Goal: Register for event/course

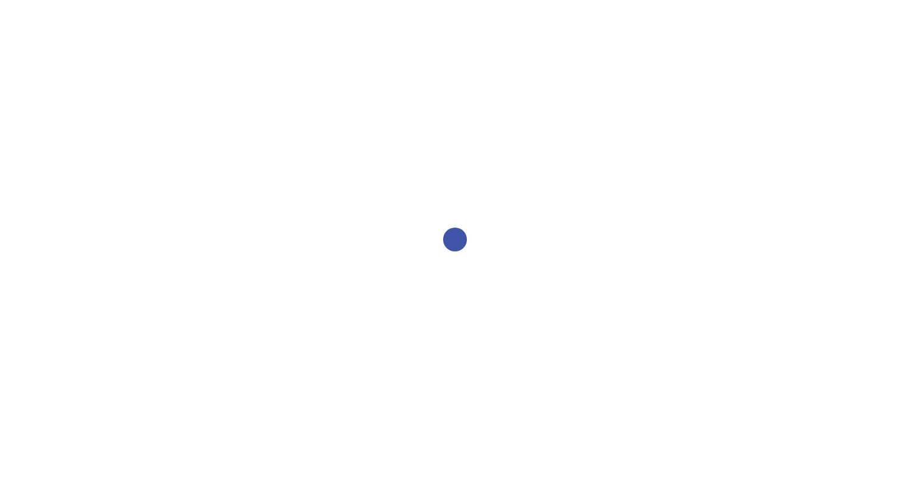
select select "2bed604d-1099-4043-b1bc-2365e8740244"
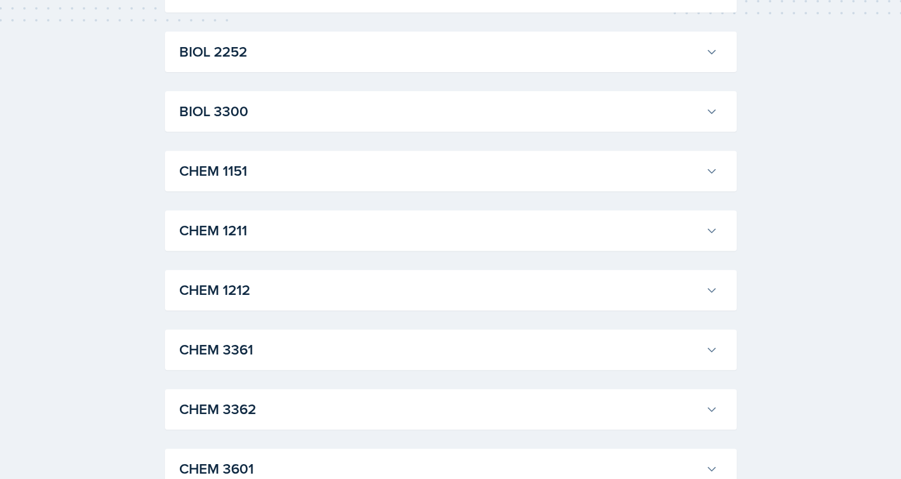
scroll to position [542, 0]
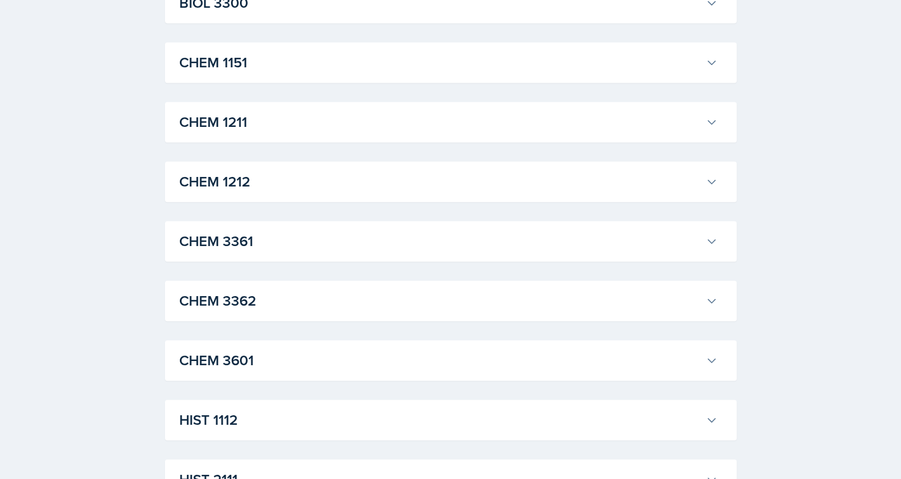
click at [224, 131] on h3 "CHEM 1211" at bounding box center [440, 121] width 522 height 21
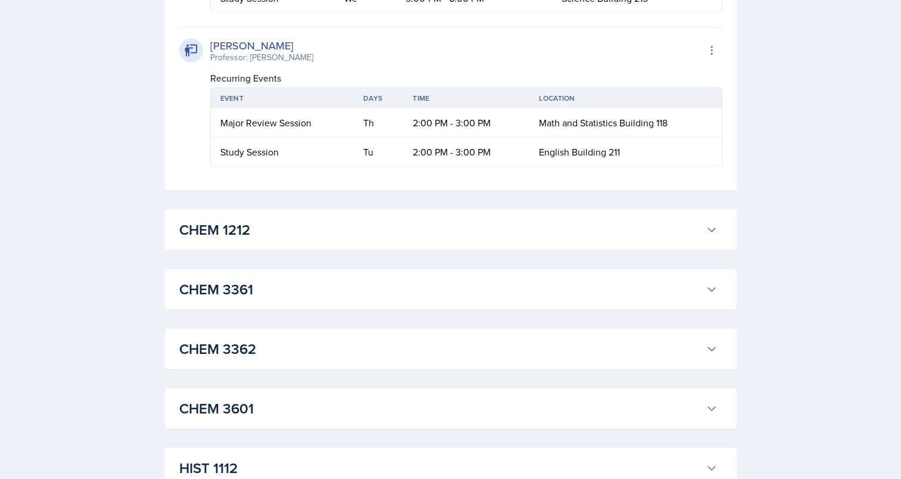
scroll to position [2467, 0]
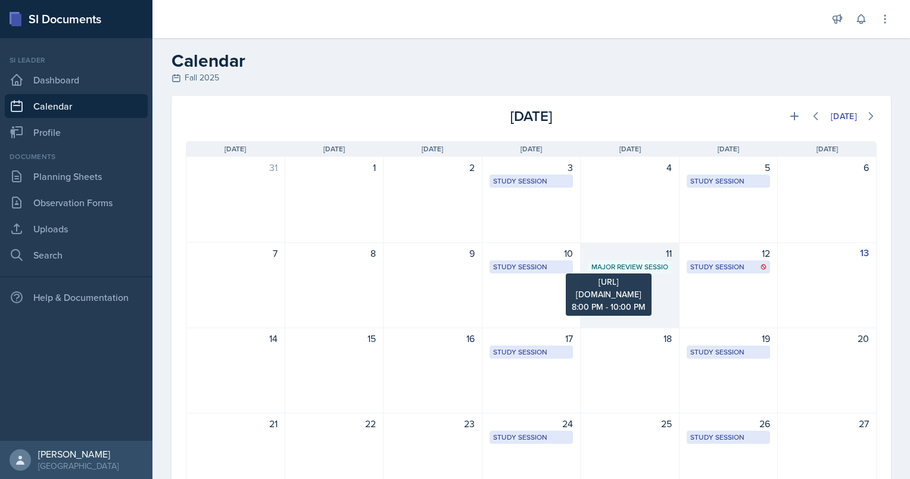
click at [623, 266] on div "Major Review Session" at bounding box center [629, 266] width 77 height 11
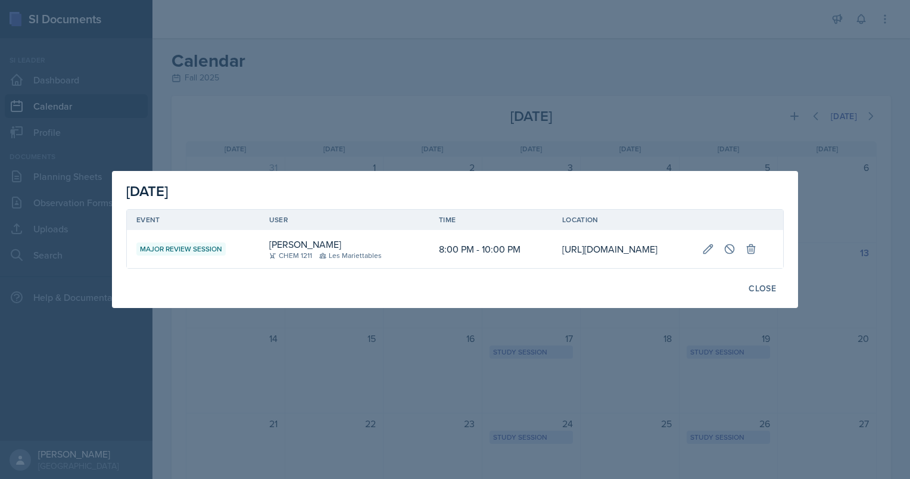
click at [688, 373] on div at bounding box center [455, 239] width 910 height 479
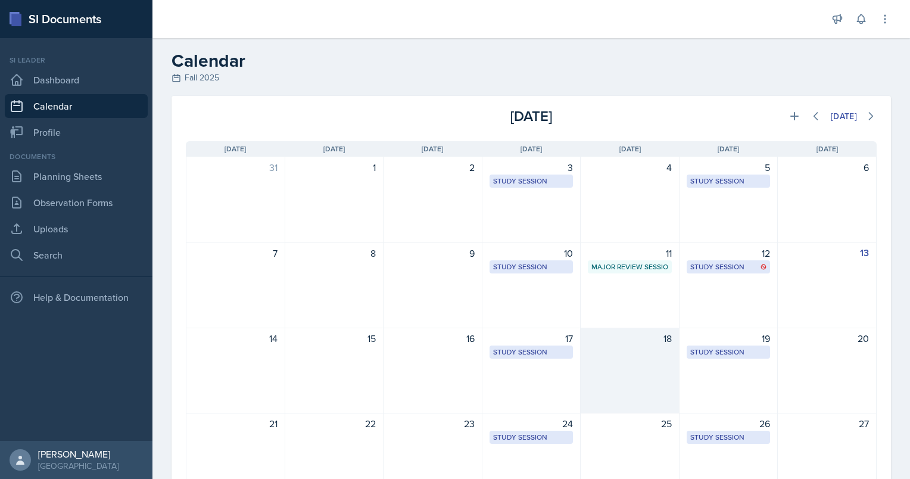
click at [590, 357] on div "18" at bounding box center [630, 371] width 99 height 86
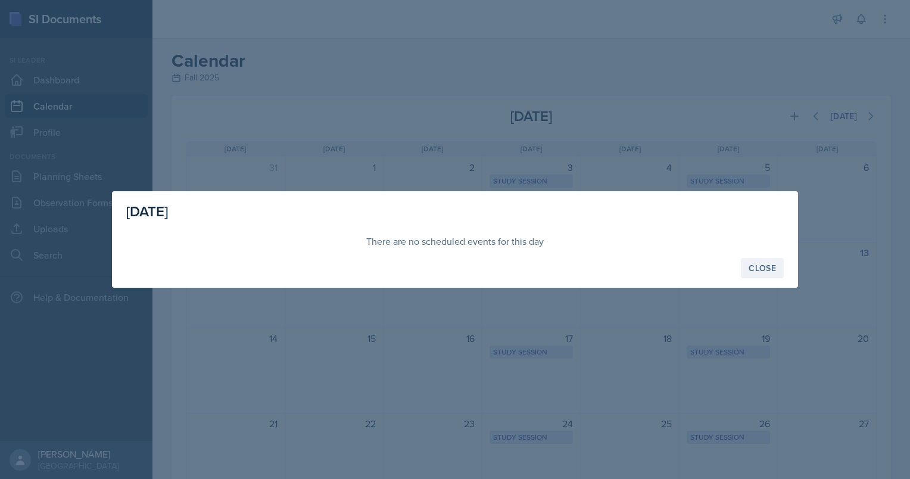
click at [756, 272] on div "Close" at bounding box center [761, 268] width 27 height 10
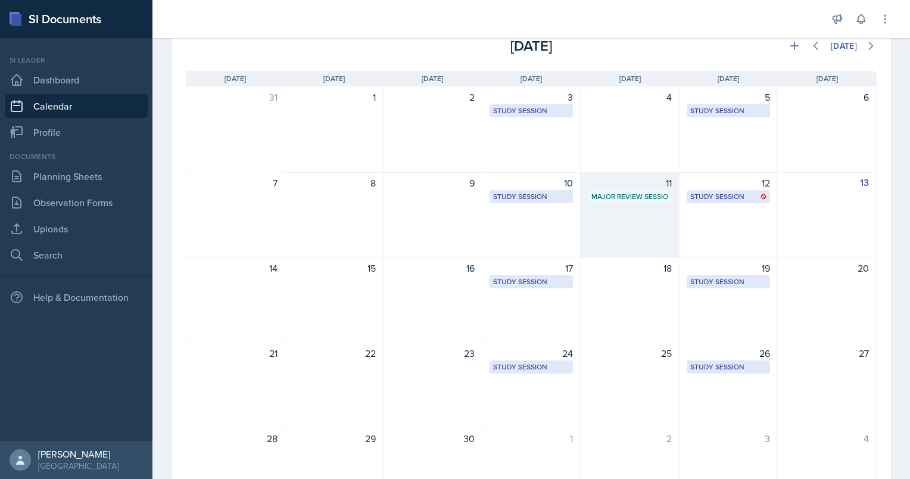
scroll to position [64, 0]
